Goal: Find specific page/section: Find specific page/section

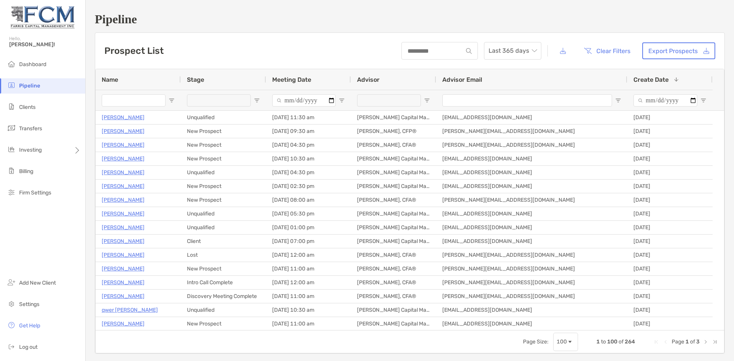
click at [426, 99] on span "Open Filter Menu" at bounding box center [427, 100] width 6 height 6
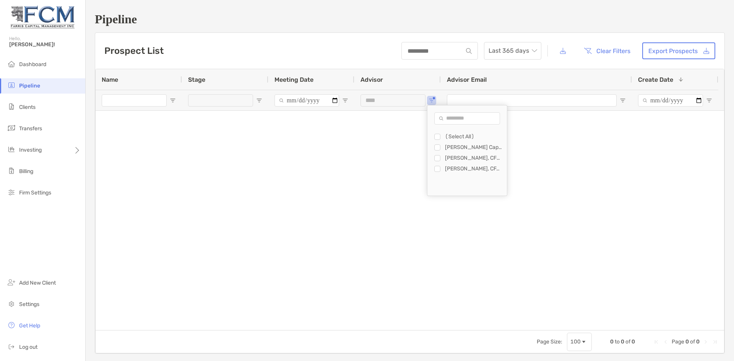
type input "**********"
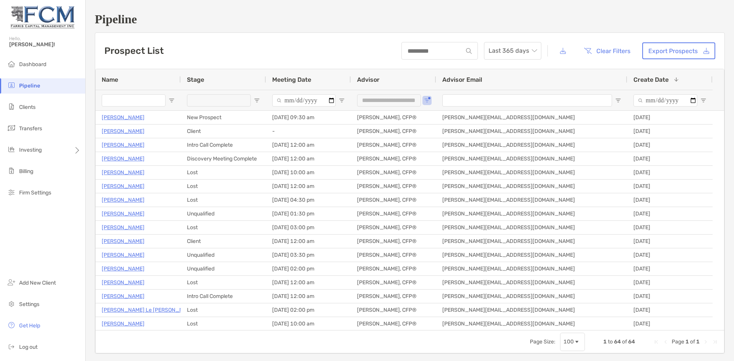
click at [336, 25] on h1 "Pipeline" at bounding box center [410, 19] width 630 height 14
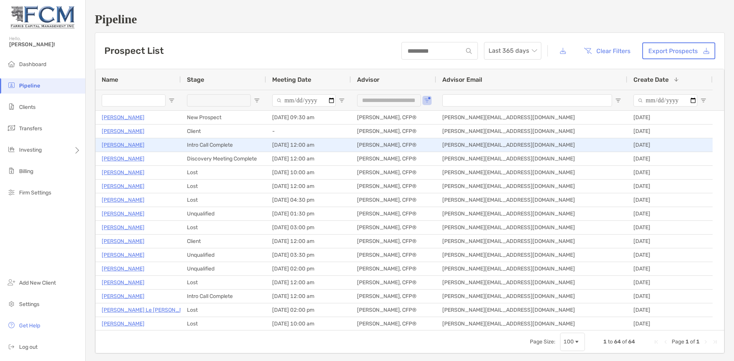
click at [113, 145] on p "[PERSON_NAME]" at bounding box center [123, 145] width 43 height 10
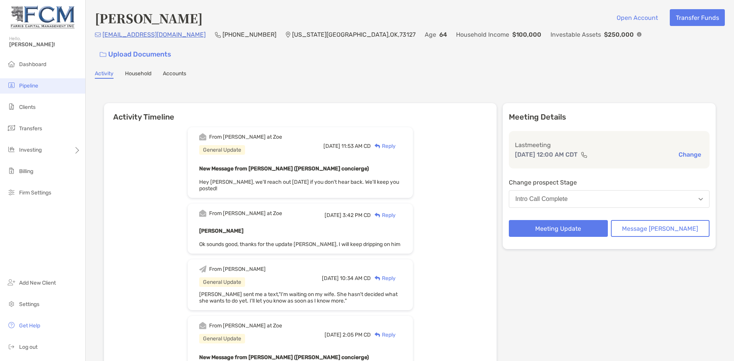
click at [32, 83] on span "Pipeline" at bounding box center [28, 86] width 19 height 6
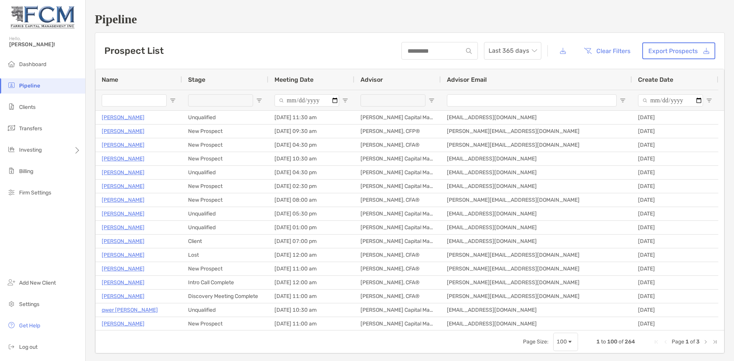
type input "**********"
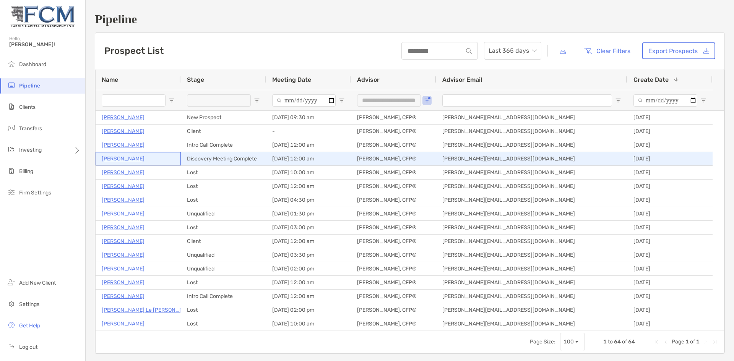
click at [122, 157] on p "Ken McFarland" at bounding box center [123, 159] width 43 height 10
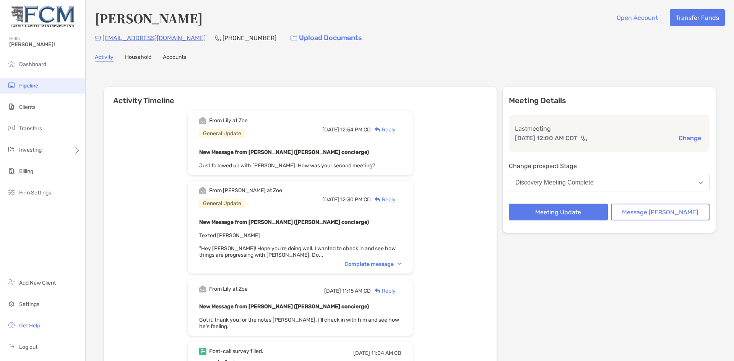
click at [30, 86] on span "Pipeline" at bounding box center [28, 86] width 19 height 6
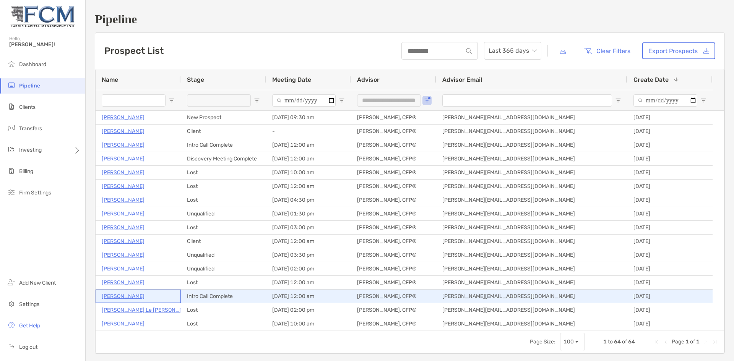
click at [113, 297] on p "[PERSON_NAME]" at bounding box center [123, 297] width 43 height 10
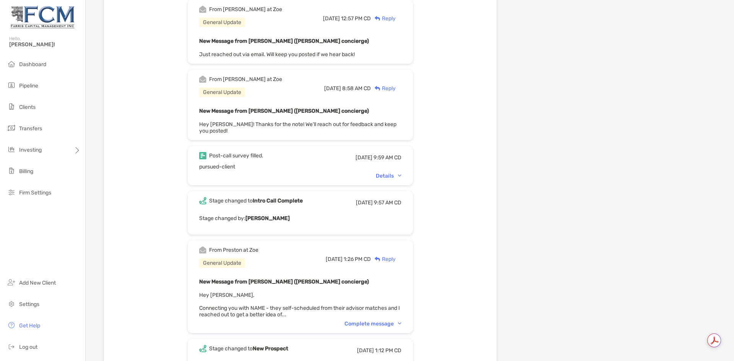
scroll to position [1376, 0]
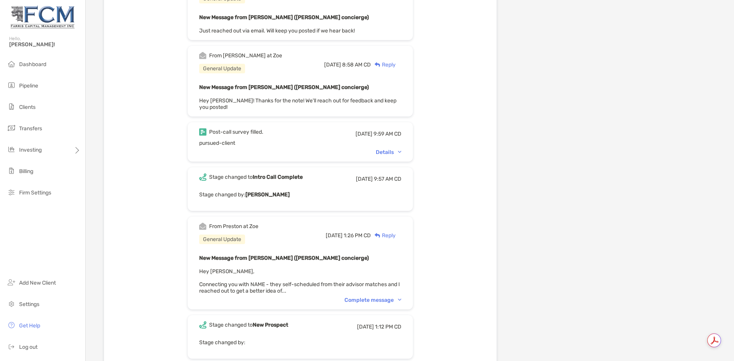
click at [401, 156] on div "Details" at bounding box center [389, 152] width 26 height 6
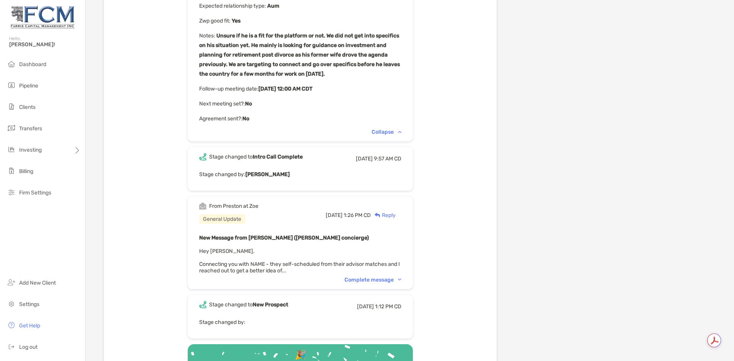
scroll to position [1529, 0]
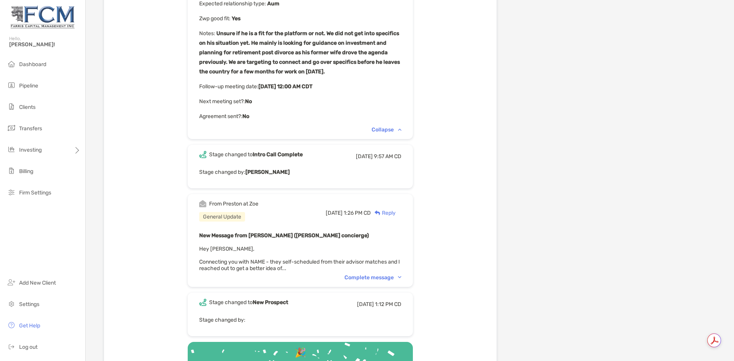
click at [387, 281] on div "Complete message" at bounding box center [372, 277] width 57 height 6
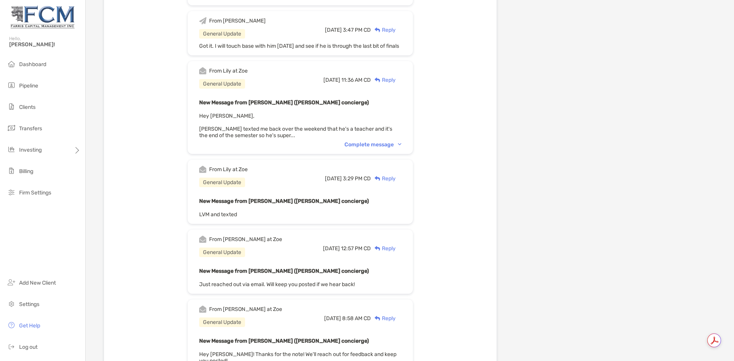
scroll to position [1108, 0]
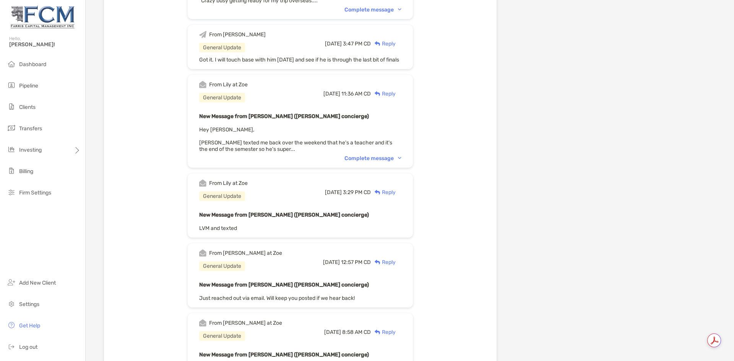
click at [365, 162] on div "Complete message" at bounding box center [372, 158] width 57 height 6
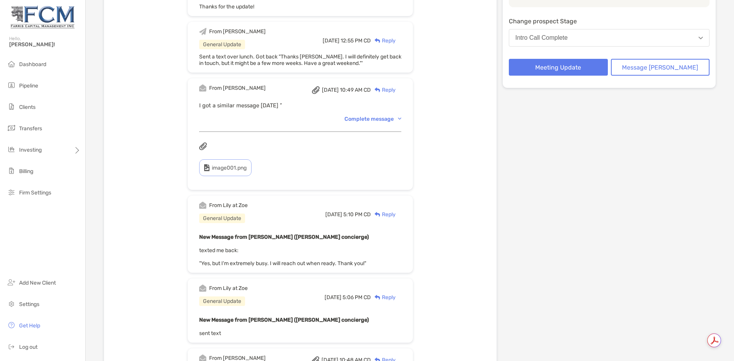
scroll to position [0, 0]
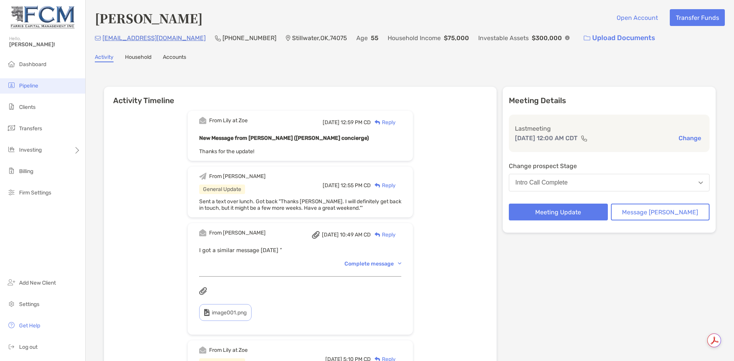
click at [28, 85] on span "Pipeline" at bounding box center [28, 86] width 19 height 6
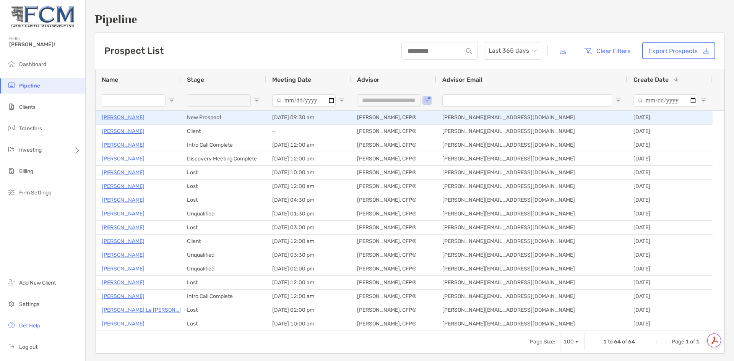
click at [120, 116] on p "[PERSON_NAME]" at bounding box center [123, 118] width 43 height 10
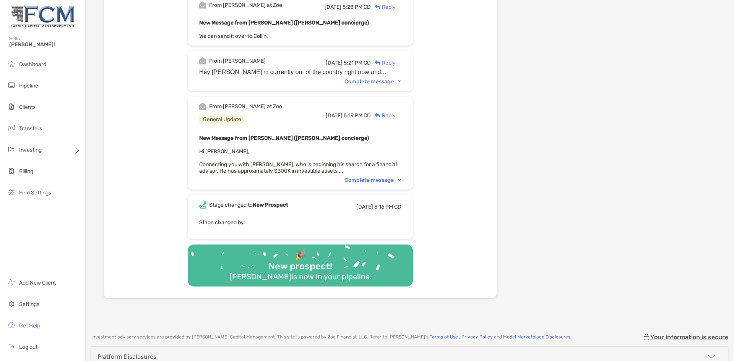
scroll to position [382, 0]
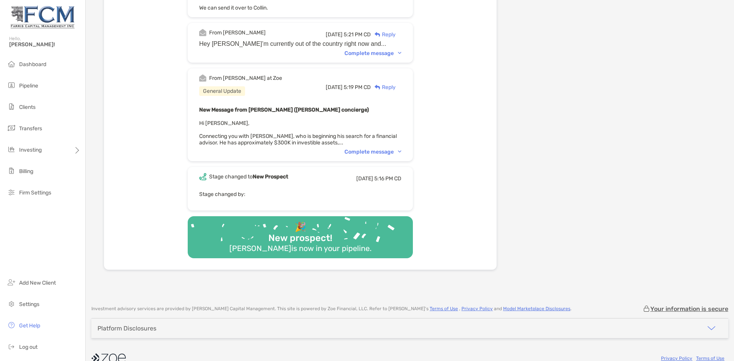
click at [386, 151] on div "Complete message" at bounding box center [372, 152] width 57 height 6
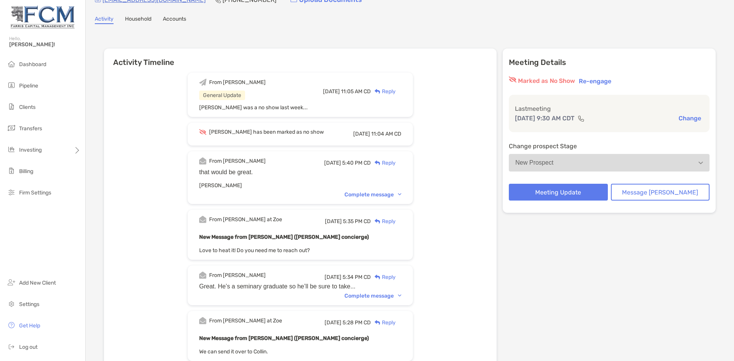
scroll to position [0, 0]
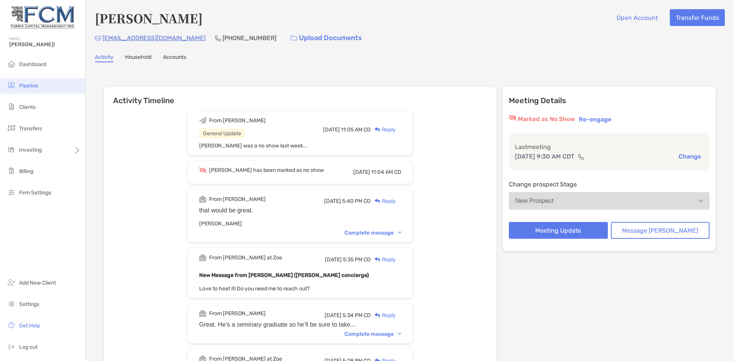
click at [37, 87] on span "Pipeline" at bounding box center [28, 86] width 19 height 6
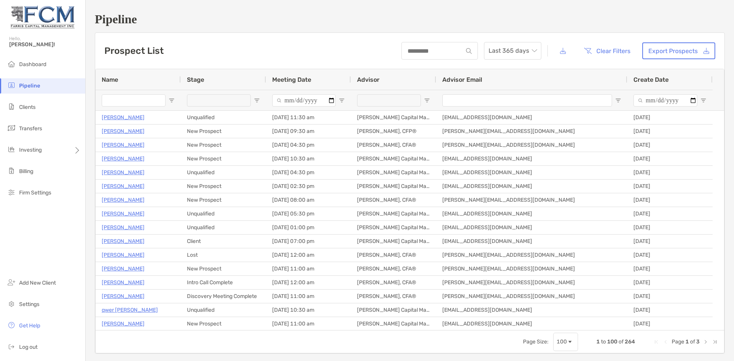
type input "**********"
